Goal: Information Seeking & Learning: Learn about a topic

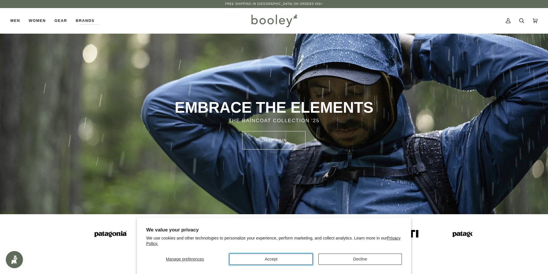
click at [301, 260] on button "Accept" at bounding box center [270, 259] width 83 height 11
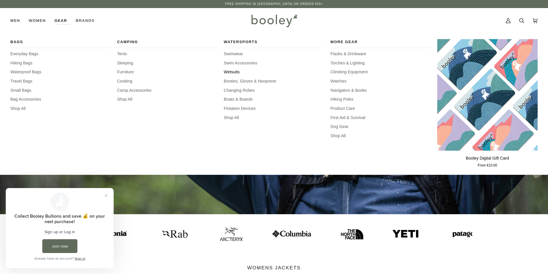
click at [233, 72] on span "Wetsuits" at bounding box center [274, 72] width 100 height 6
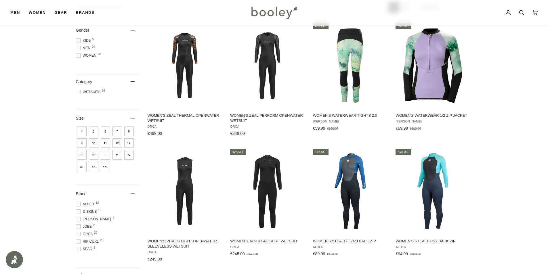
scroll to position [29, 0]
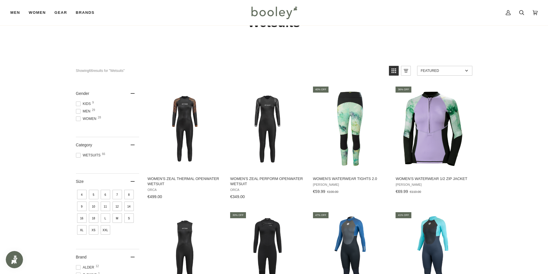
click at [78, 113] on span at bounding box center [78, 111] width 5 height 5
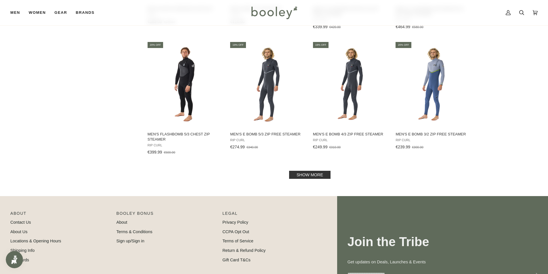
scroll to position [575, 0]
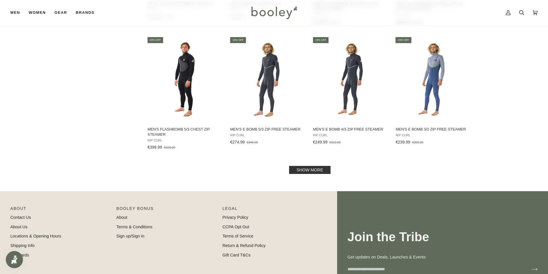
click at [309, 171] on link "Show more" at bounding box center [309, 170] width 41 height 8
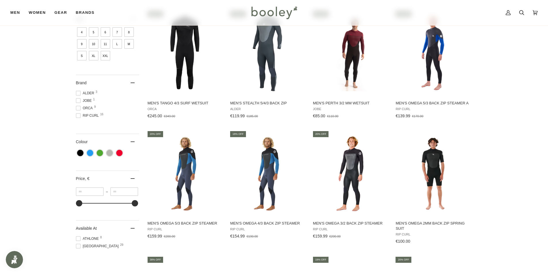
scroll to position [259, 0]
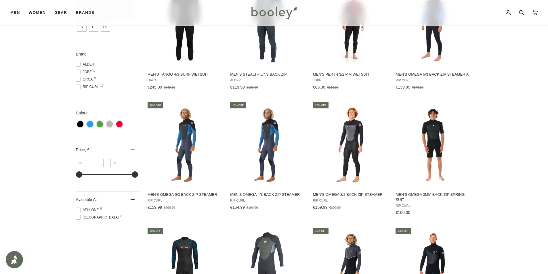
click at [77, 211] on span at bounding box center [78, 210] width 5 height 5
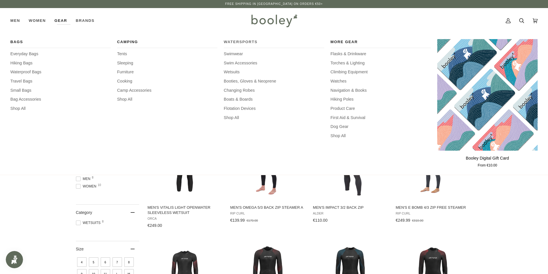
click at [249, 43] on span "Watersports" at bounding box center [274, 42] width 100 height 6
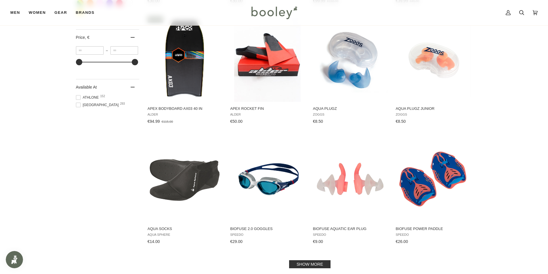
scroll to position [604, 0]
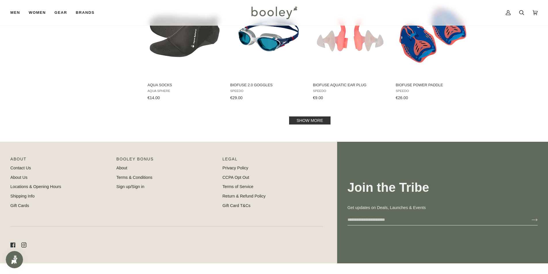
click at [318, 121] on link "Show more" at bounding box center [309, 121] width 41 height 8
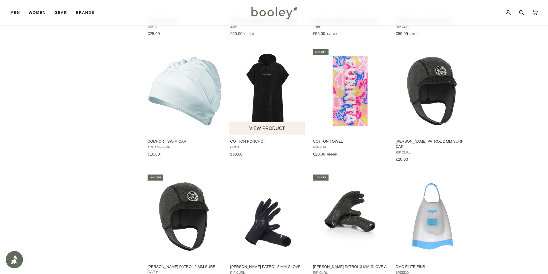
scroll to position [1151, 0]
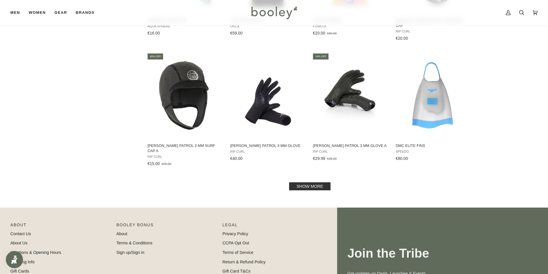
click at [307, 182] on link "Show more" at bounding box center [309, 186] width 41 height 8
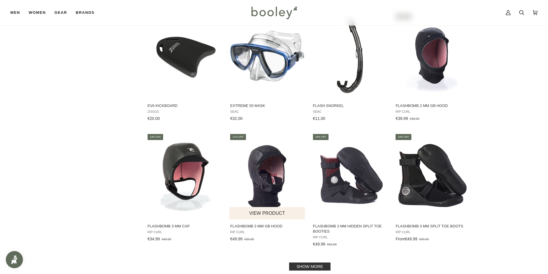
scroll to position [1755, 0]
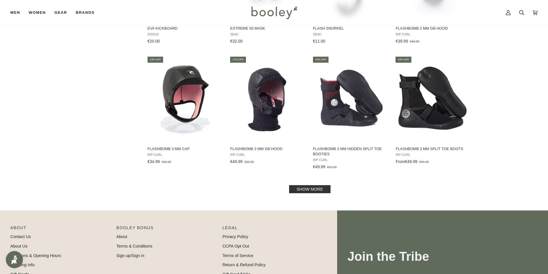
click at [312, 185] on link "Show more" at bounding box center [309, 189] width 41 height 8
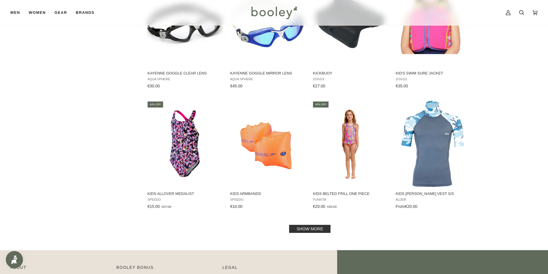
scroll to position [2330, 0]
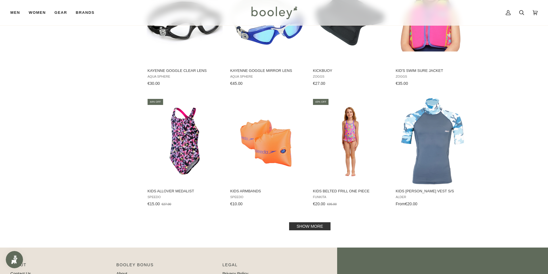
click at [317, 222] on link "Show more" at bounding box center [309, 226] width 41 height 8
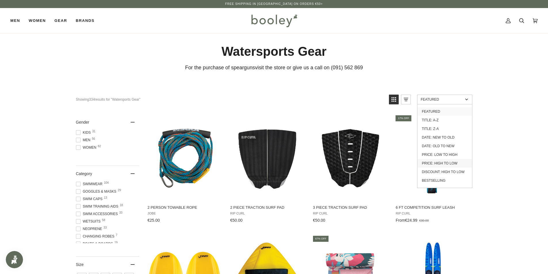
click at [440, 163] on link "Price: High to Low" at bounding box center [444, 163] width 55 height 9
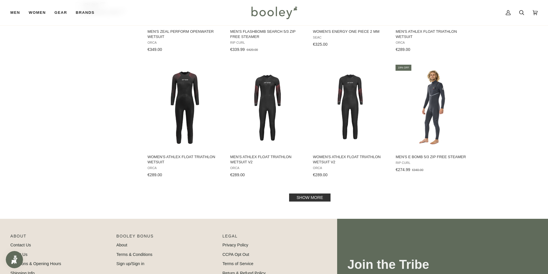
scroll to position [633, 0]
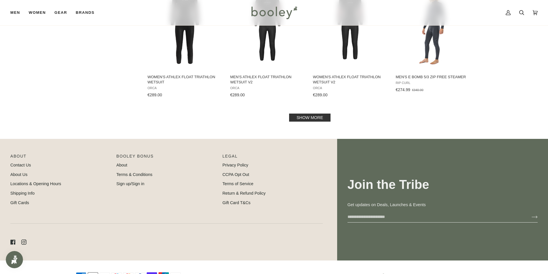
click at [315, 117] on link "Show more" at bounding box center [309, 118] width 41 height 8
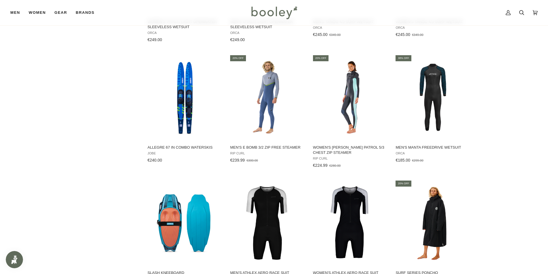
scroll to position [1180, 0]
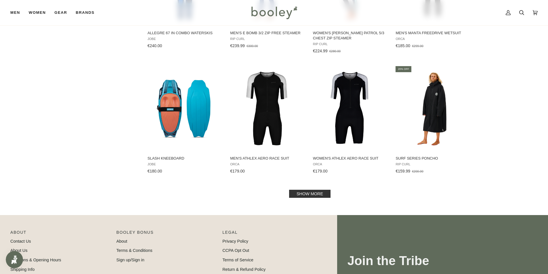
click at [308, 196] on link "Show more" at bounding box center [309, 194] width 41 height 8
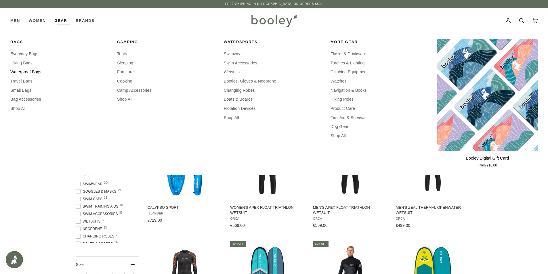
click at [27, 73] on span "Waterproof Bags" at bounding box center [60, 72] width 100 height 6
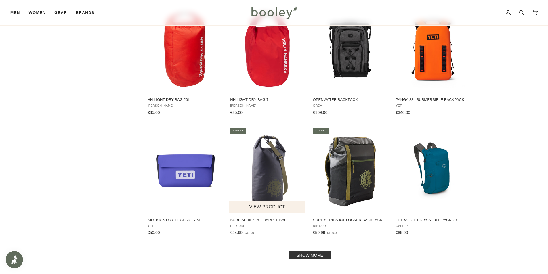
scroll to position [547, 0]
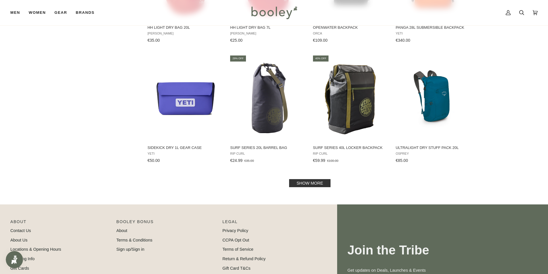
click at [307, 180] on link "Show more" at bounding box center [309, 183] width 41 height 8
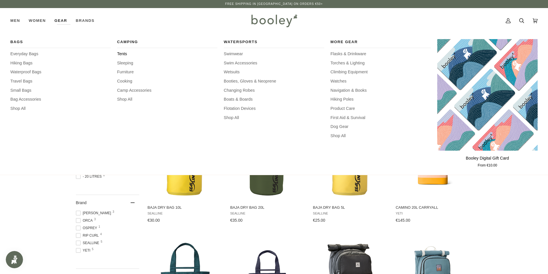
click at [124, 55] on span "Tents" at bounding box center [167, 54] width 100 height 6
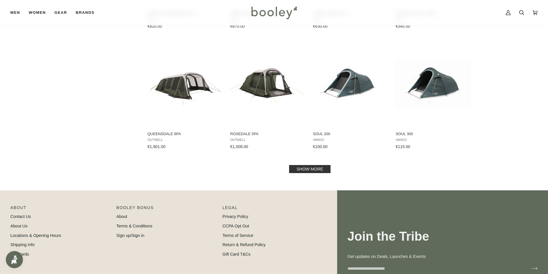
scroll to position [547, 0]
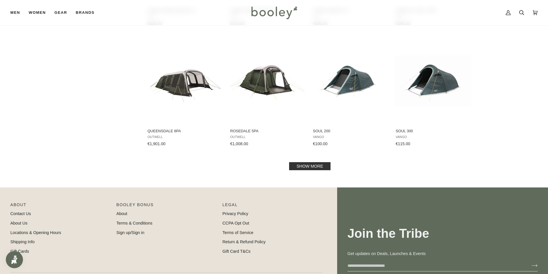
click at [310, 165] on link "Show more" at bounding box center [309, 166] width 41 height 8
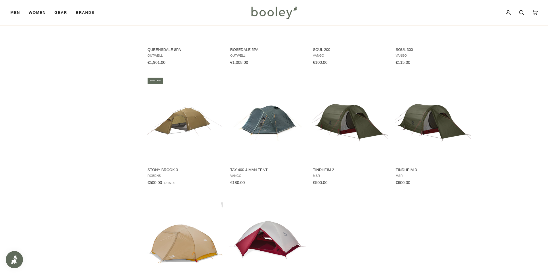
scroll to position [547, 0]
